Goal: Find specific page/section: Locate item on page

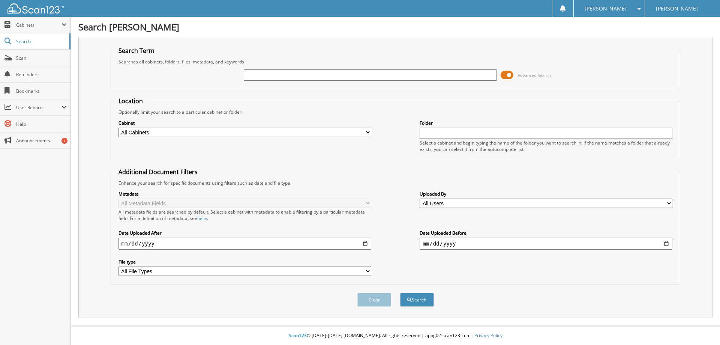
click at [438, 74] on input "text" at bounding box center [370, 74] width 253 height 11
type input "23P1896"
click at [397, 286] on div "Clear Search" at bounding box center [396, 299] width 570 height 30
click at [420, 292] on div "Search" at bounding box center [416, 299] width 35 height 15
click at [419, 295] on button "Search" at bounding box center [417, 299] width 34 height 14
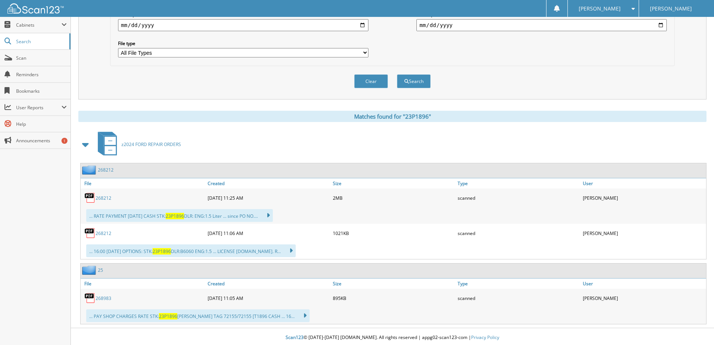
scroll to position [220, 0]
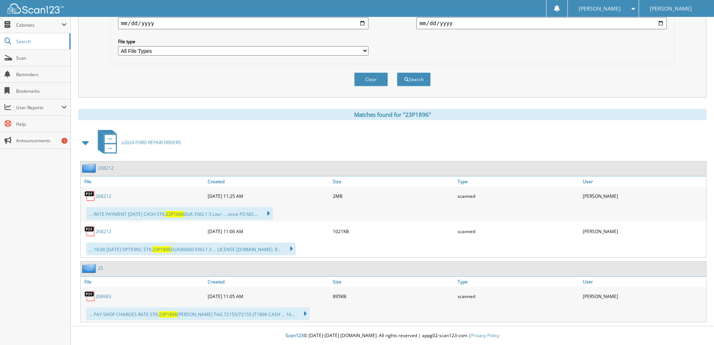
click at [125, 246] on div "... 16:00 [DATE] OPTIONS: STK: 23P1896 DLR:B6060 ENG:1.5 ... LICENSE [DOMAIN_NA…" at bounding box center [191, 248] width 210 height 13
click at [95, 226] on img at bounding box center [89, 230] width 11 height 11
click at [97, 229] on link "268212" at bounding box center [104, 231] width 16 height 6
